Goal: Task Accomplishment & Management: Use online tool/utility

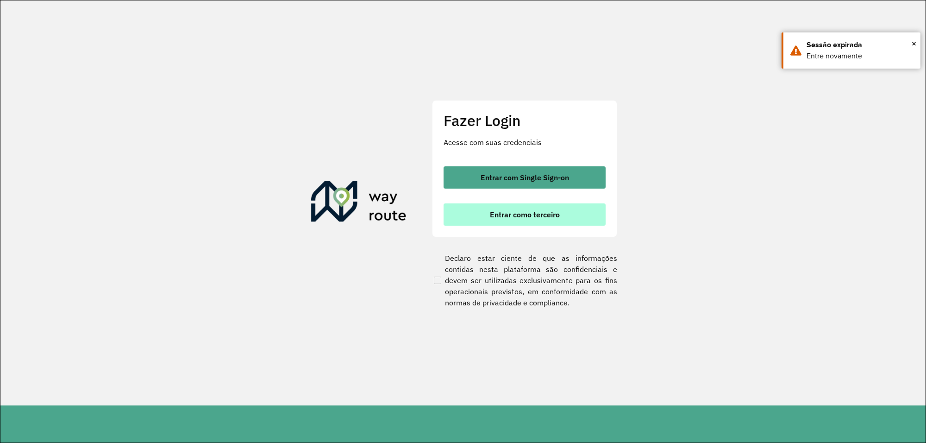
click at [475, 218] on button "Entrar como terceiro" at bounding box center [525, 214] width 162 height 22
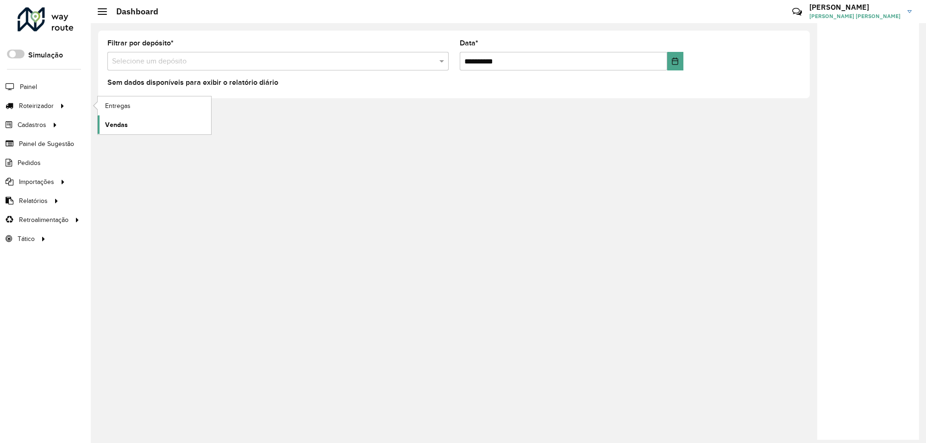
click at [113, 130] on span "Vendas" at bounding box center [116, 125] width 23 height 10
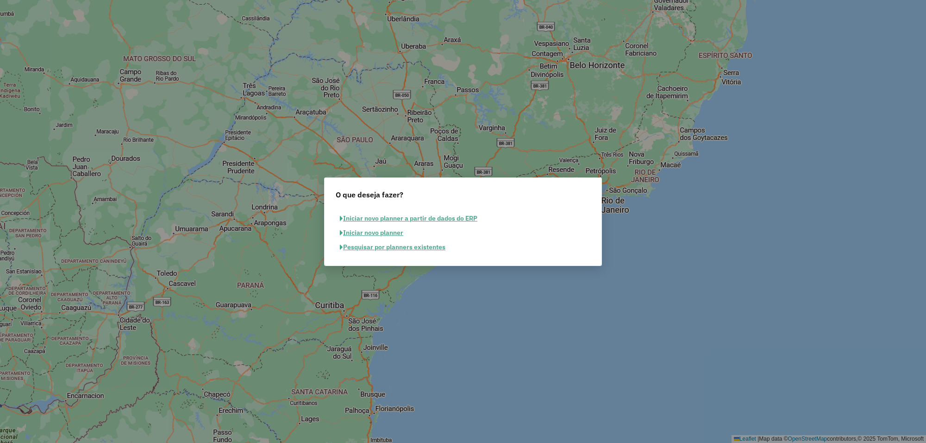
click at [380, 242] on button "Pesquisar por planners existentes" at bounding box center [393, 247] width 114 height 14
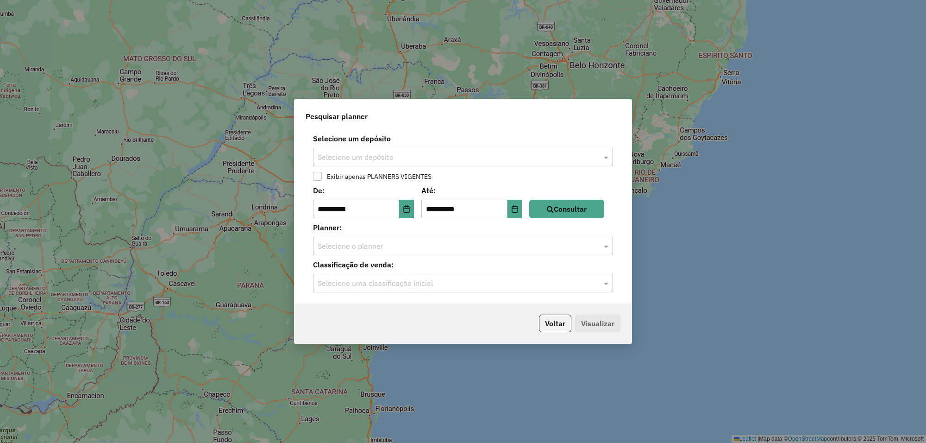
click at [414, 163] on div "Selecione um depósito" at bounding box center [463, 157] width 300 height 19
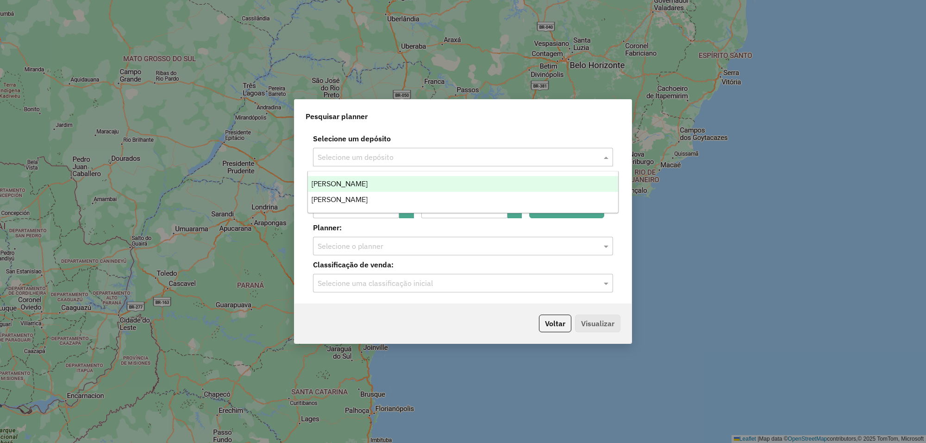
drag, startPoint x: 382, startPoint y: 182, endPoint x: 413, endPoint y: 193, distance: 33.0
click at [381, 182] on div "Steffen Santa Rosa" at bounding box center [463, 184] width 310 height 16
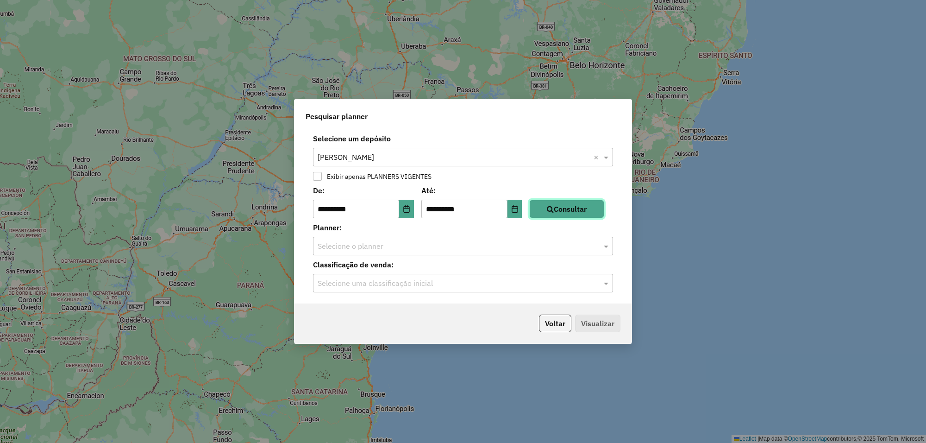
click at [572, 218] on button "Consultar" at bounding box center [566, 209] width 75 height 19
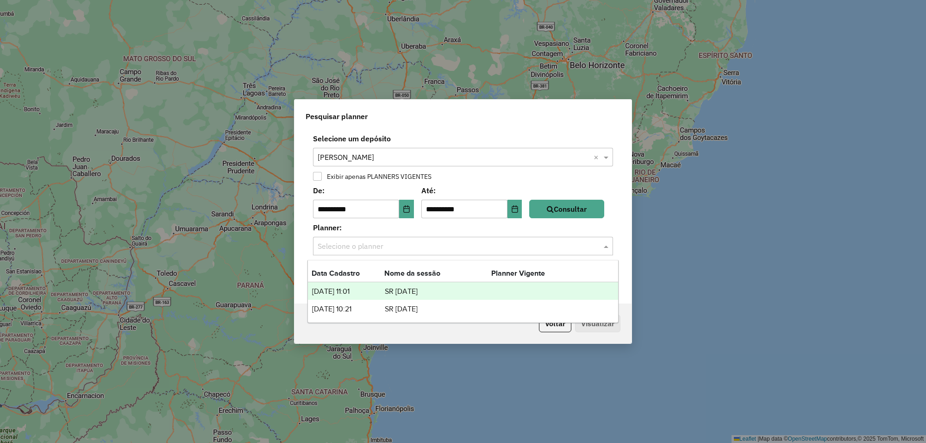
click at [528, 250] on input "text" at bounding box center [454, 246] width 272 height 11
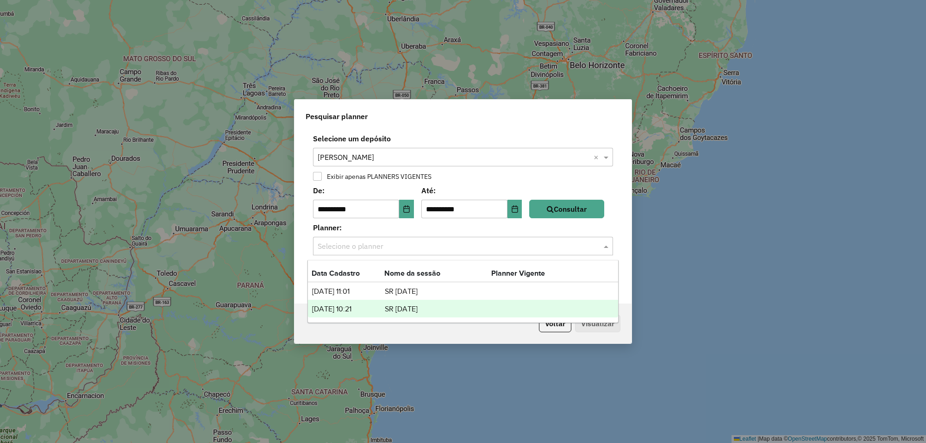
click at [411, 306] on td "SR 25-07-28" at bounding box center [437, 309] width 107 height 12
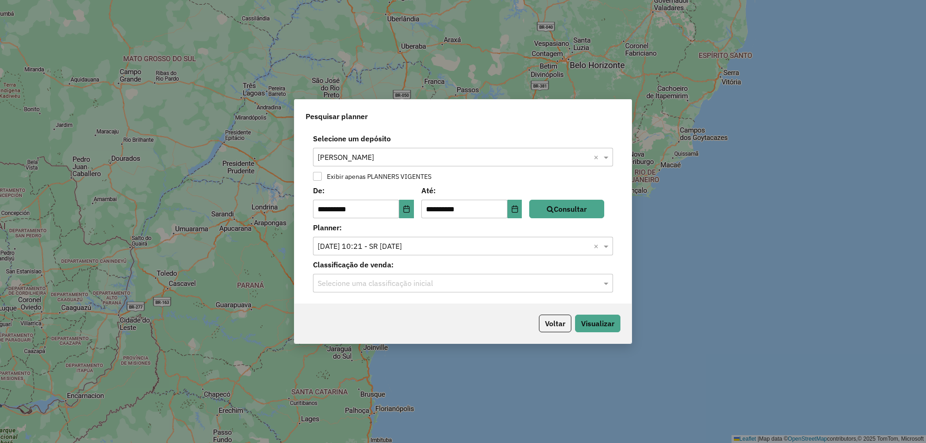
click at [507, 282] on input "text" at bounding box center [454, 283] width 272 height 11
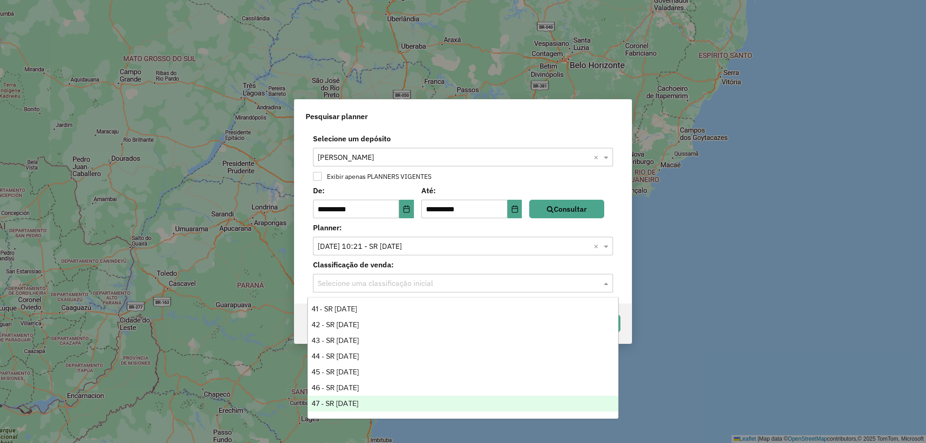
scroll to position [628, 0]
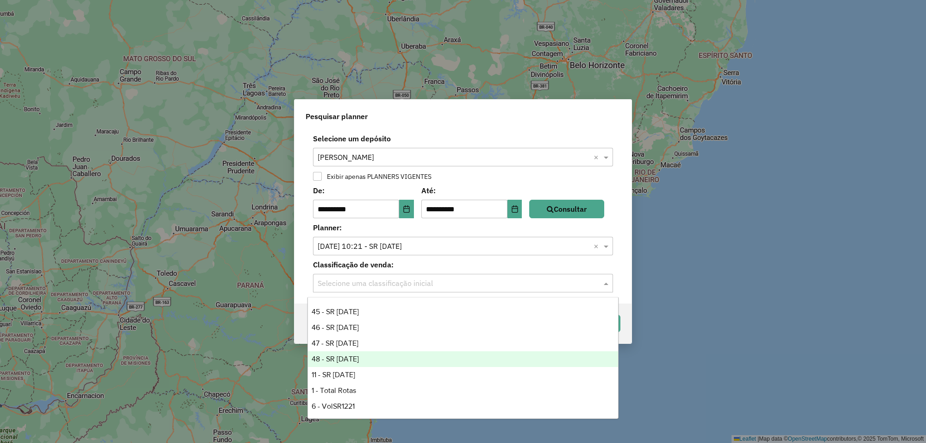
click at [349, 351] on div "48 - SR 25-07-28" at bounding box center [463, 359] width 310 height 16
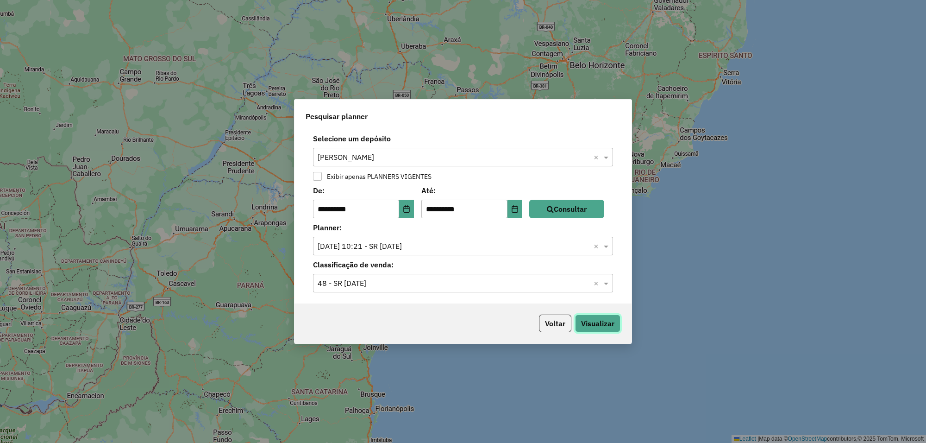
click at [599, 321] on button "Visualizar" at bounding box center [597, 323] width 45 height 18
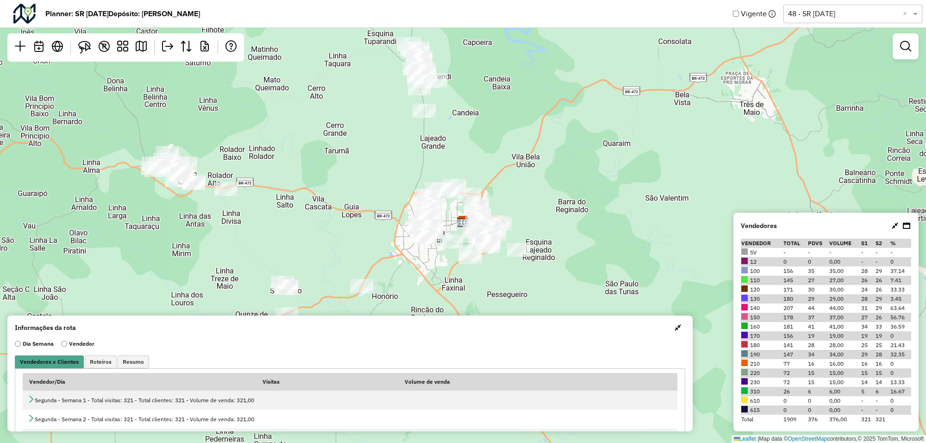
click at [677, 329] on span "button" at bounding box center [678, 327] width 6 height 7
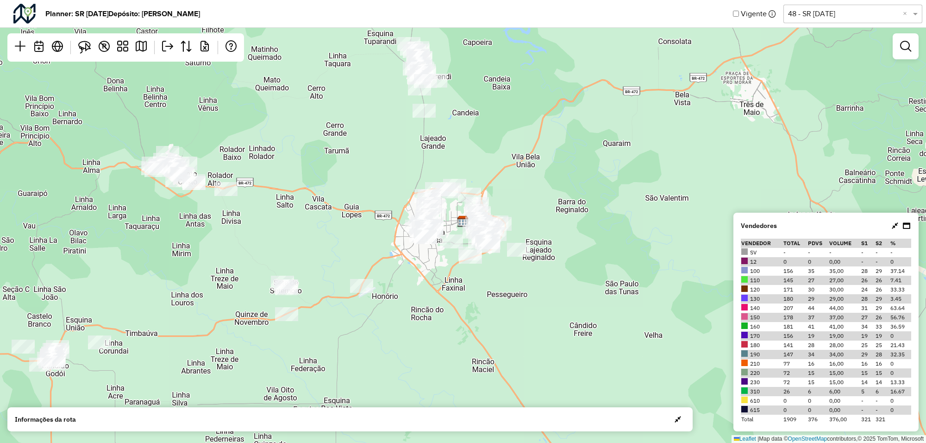
click at [895, 227] on icon at bounding box center [895, 225] width 6 height 7
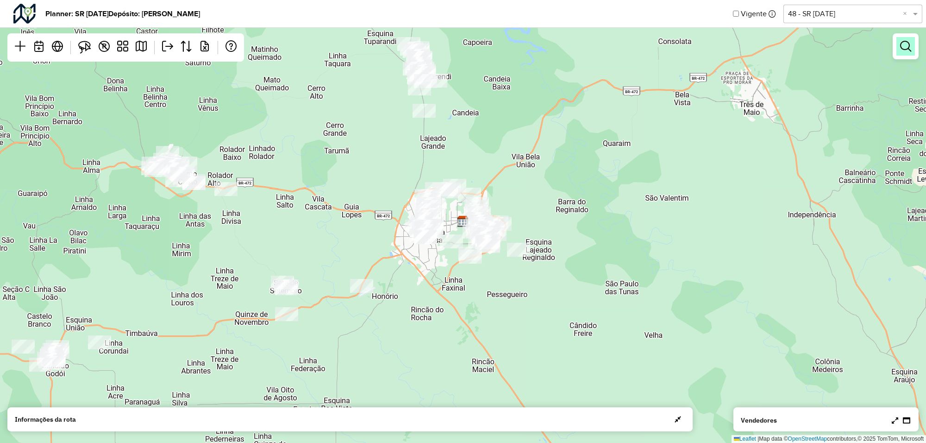
click at [904, 50] on em at bounding box center [905, 46] width 11 height 11
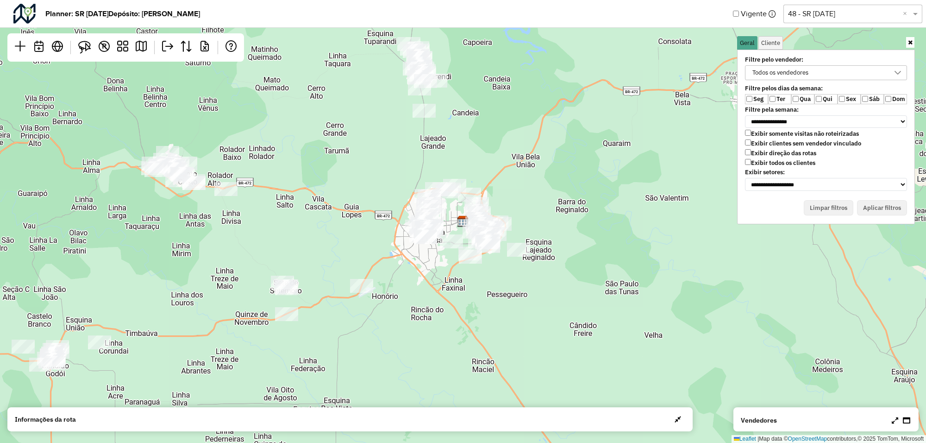
drag, startPoint x: 764, startPoint y: 97, endPoint x: 769, endPoint y: 98, distance: 4.7
click at [766, 98] on label "Seg" at bounding box center [756, 99] width 23 height 10
click at [845, 96] on label "Sex" at bounding box center [849, 99] width 23 height 10
click at [871, 100] on label "Sáb" at bounding box center [872, 99] width 23 height 10
click at [903, 70] on div at bounding box center [898, 73] width 18 height 14
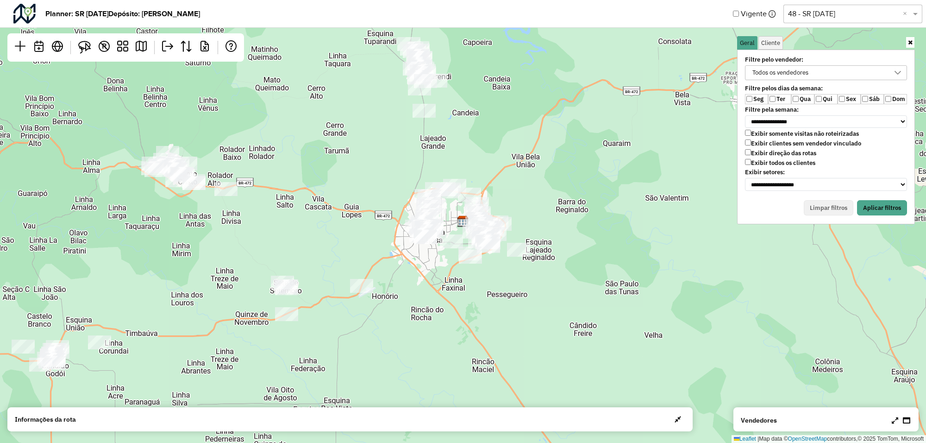
scroll to position [5, 34]
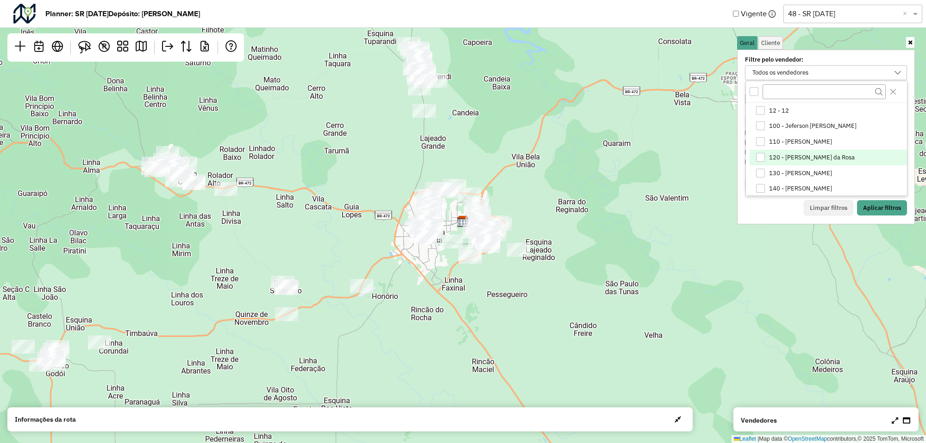
click at [790, 160] on span "120 - Luis Vinicius Fortes da Rosa" at bounding box center [812, 157] width 86 height 7
click at [869, 206] on button "Aplicar filtros" at bounding box center [882, 208] width 50 height 16
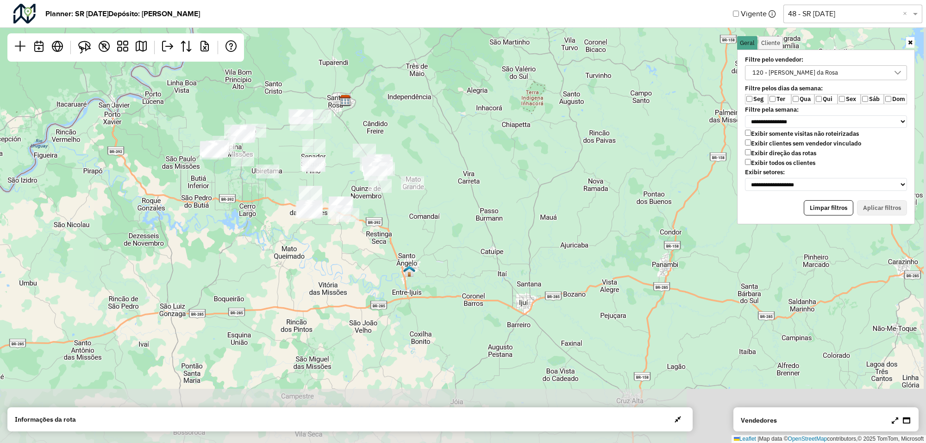
drag, startPoint x: 451, startPoint y: 282, endPoint x: 413, endPoint y: 166, distance: 123.0
click at [414, 167] on div "Leaflet | Map data © OpenStreetMap contributors,© 2025 TomTom, Microsoft" at bounding box center [463, 221] width 926 height 443
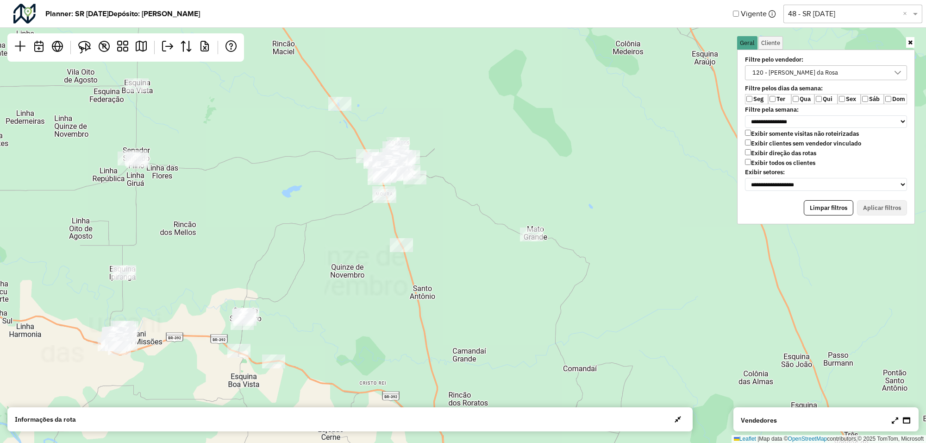
drag, startPoint x: 382, startPoint y: 135, endPoint x: 418, endPoint y: 239, distance: 109.5
click at [418, 239] on div "Leaflet | Map data © OpenStreetMap contributors,© 2025 TomTom, Microsoft" at bounding box center [463, 221] width 926 height 443
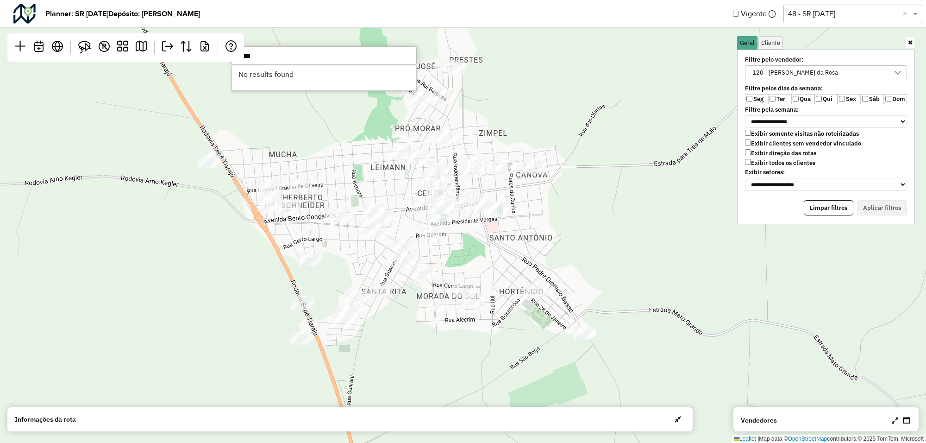
type input "*****"
